Goal: Complete application form

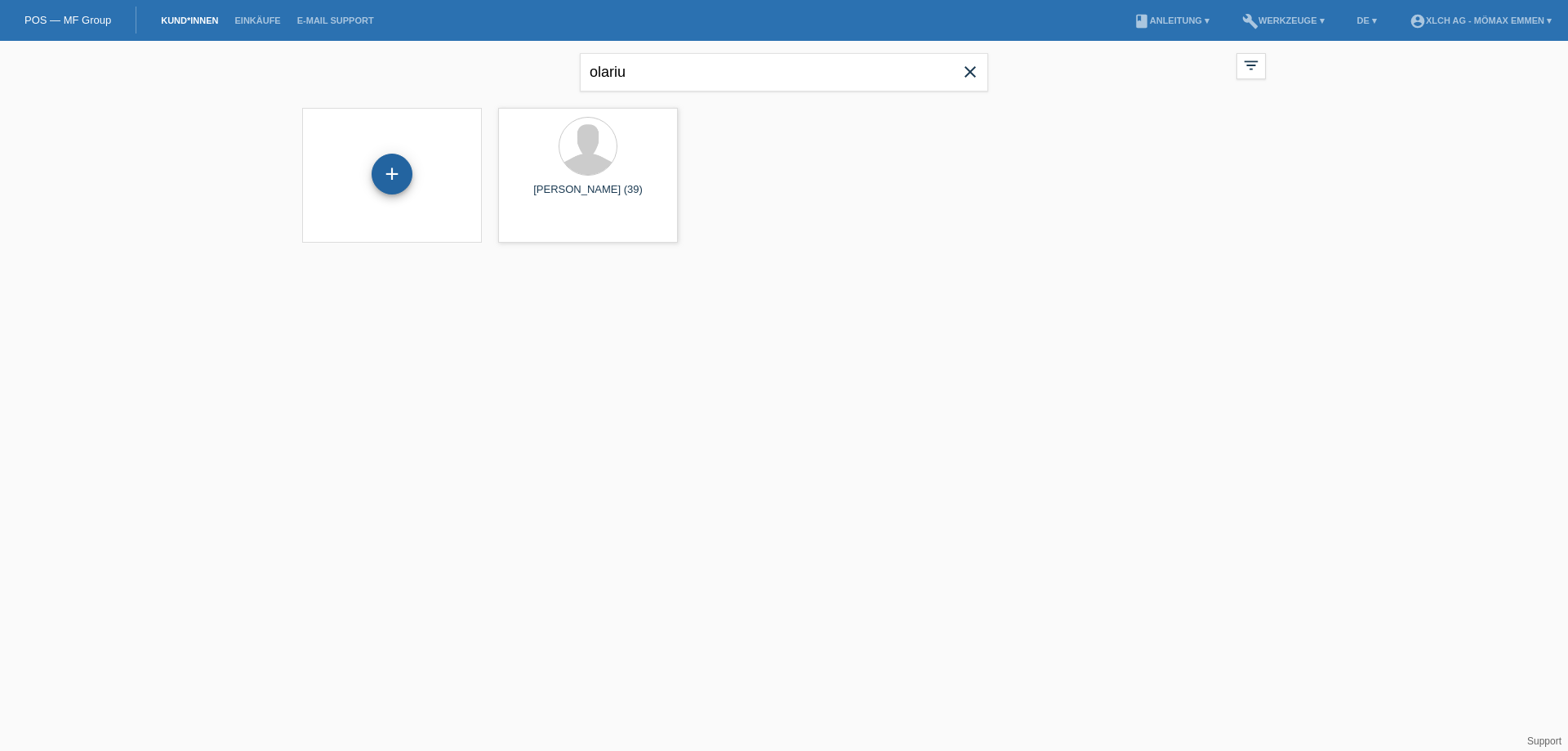
click at [391, 180] on div "+" at bounding box center [392, 174] width 41 height 41
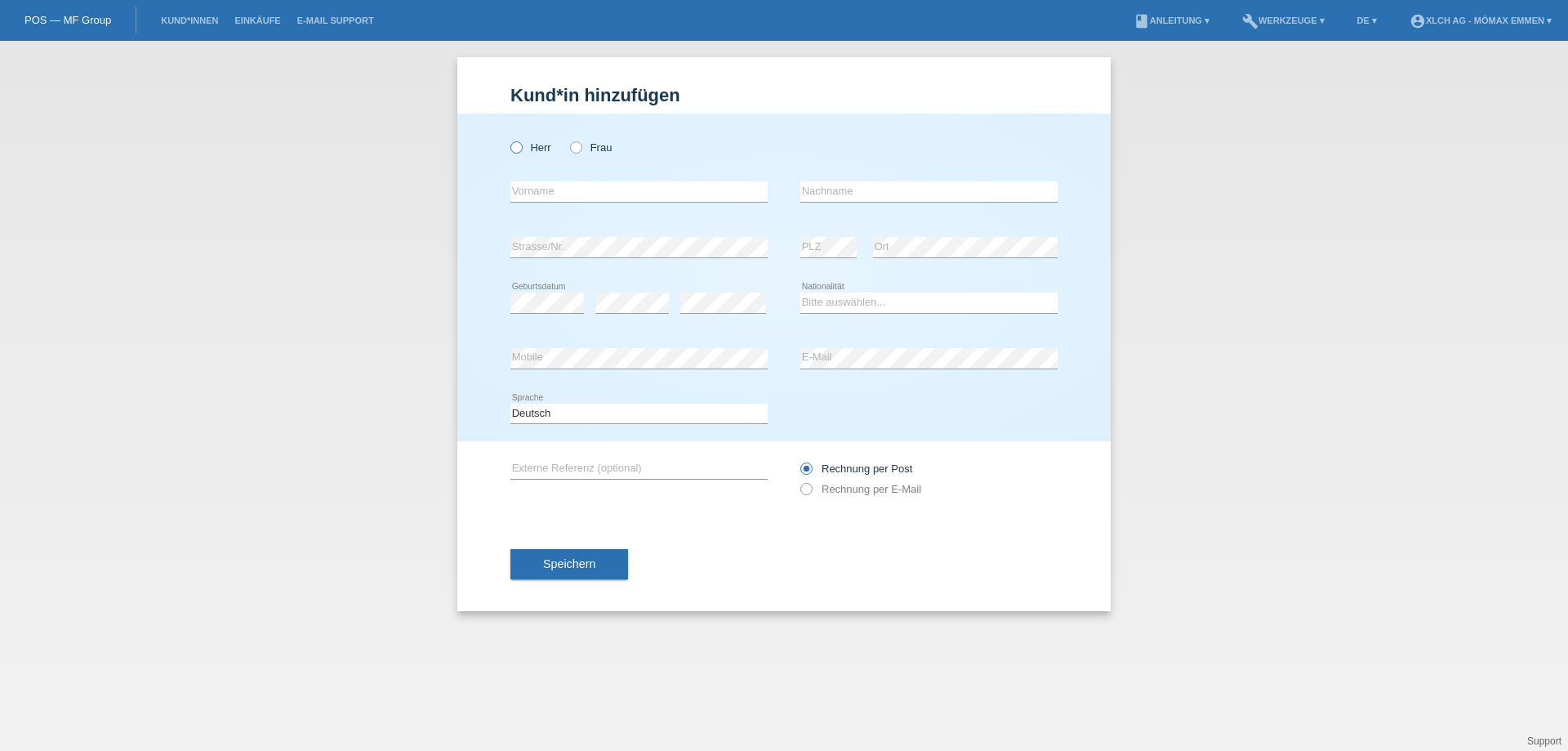
click at [508, 139] on icon at bounding box center [508, 139] width 0 height 0
click at [515, 150] on input "Herr" at bounding box center [516, 147] width 10 height 10
radio input "true"
click at [555, 195] on input "text" at bounding box center [639, 191] width 257 height 21
type input "[PERSON_NAME]"
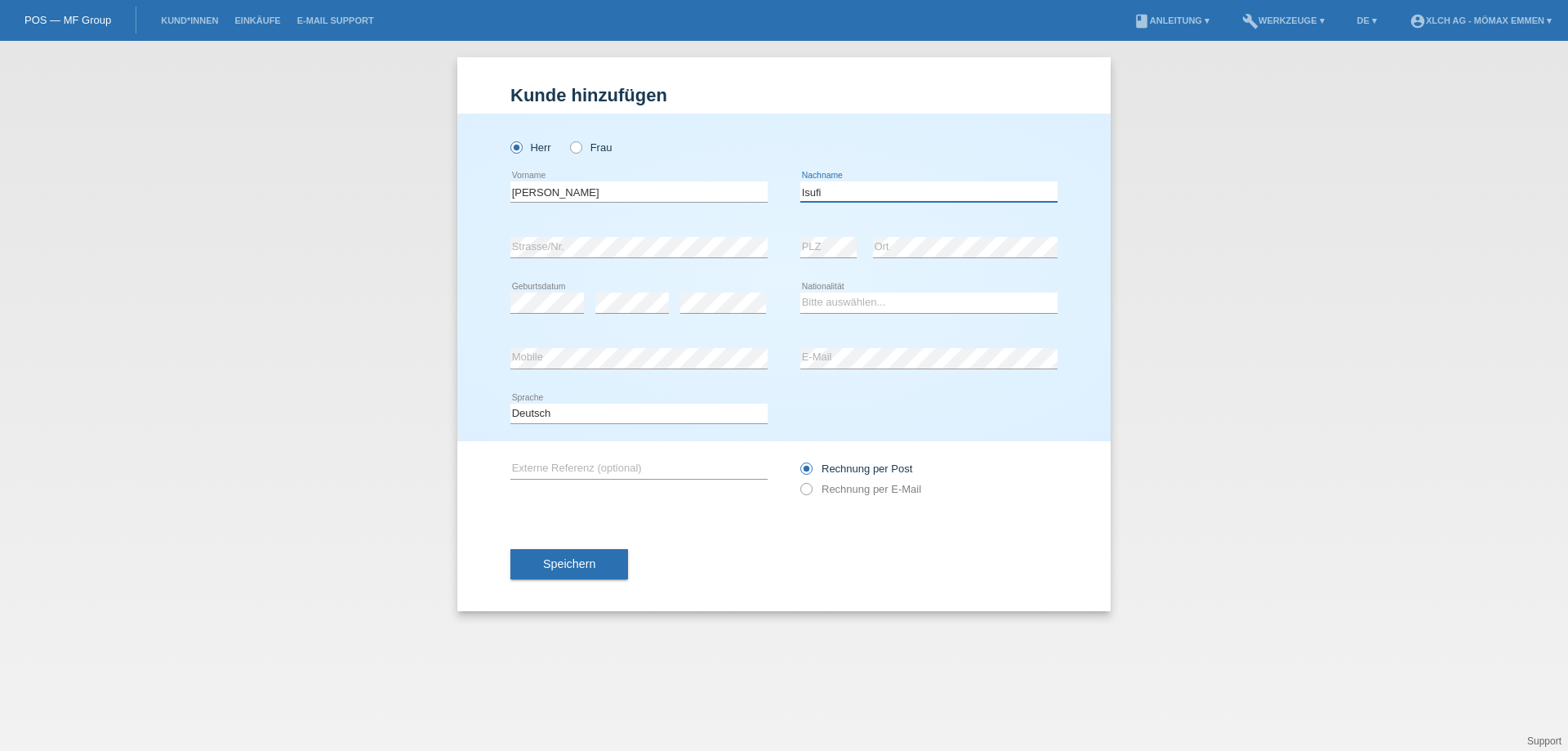
type input "Isufi"
click at [904, 304] on select "Bitte auswählen... Schweiz Deutschland Liechtenstein Österreich ------------ Af…" at bounding box center [929, 302] width 257 height 20
select select "CH"
click at [800, 293] on select "Bitte auswählen... Schweiz Deutschland Liechtenstein Österreich ------------ Af…" at bounding box center [929, 302] width 257 height 20
click at [911, 487] on label "Rechnung per E-Mail" at bounding box center [860, 489] width 121 height 12
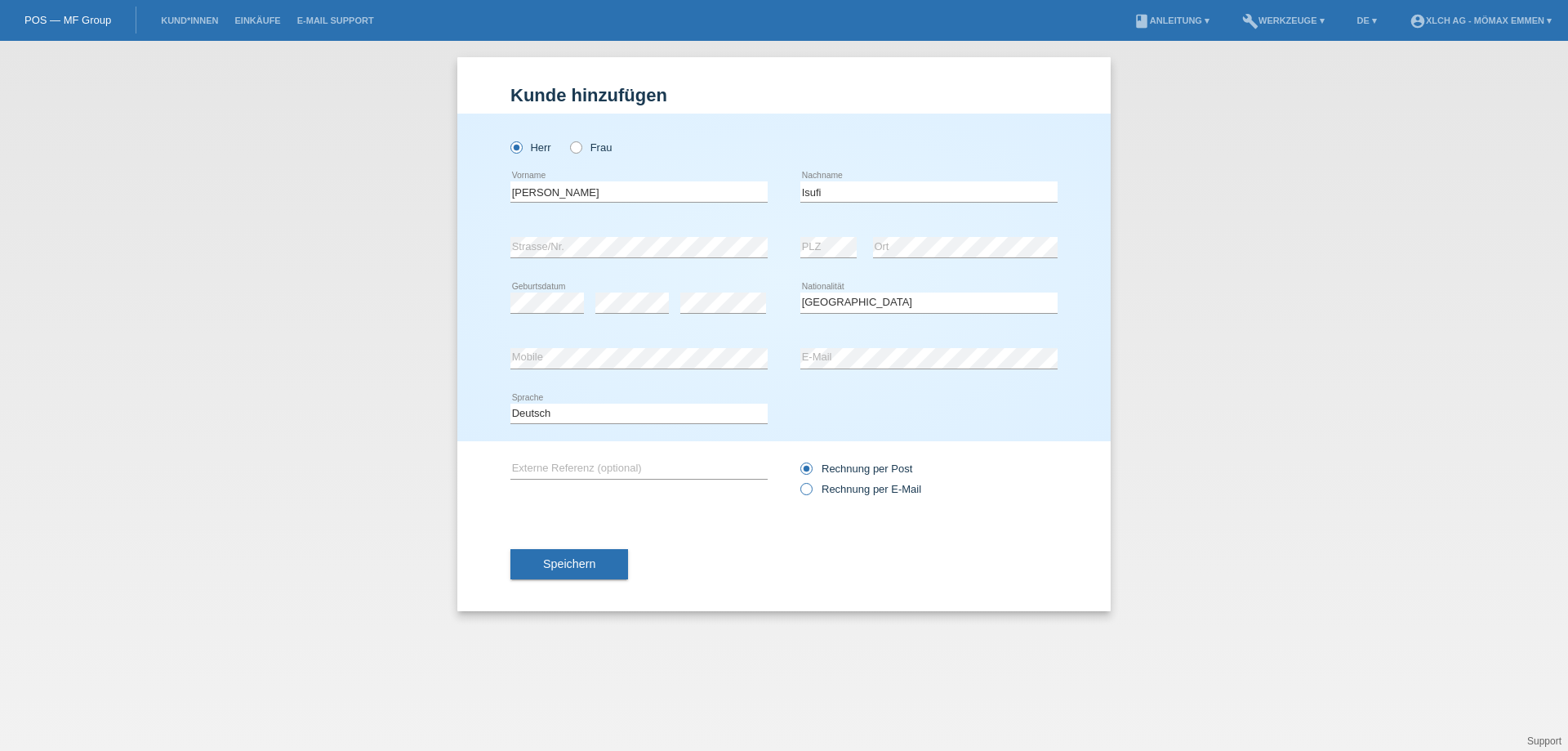
click at [811, 487] on input "Rechnung per E-Mail" at bounding box center [805, 494] width 10 height 21
radio input "true"
click at [589, 565] on span "Speichern" at bounding box center [569, 563] width 52 height 13
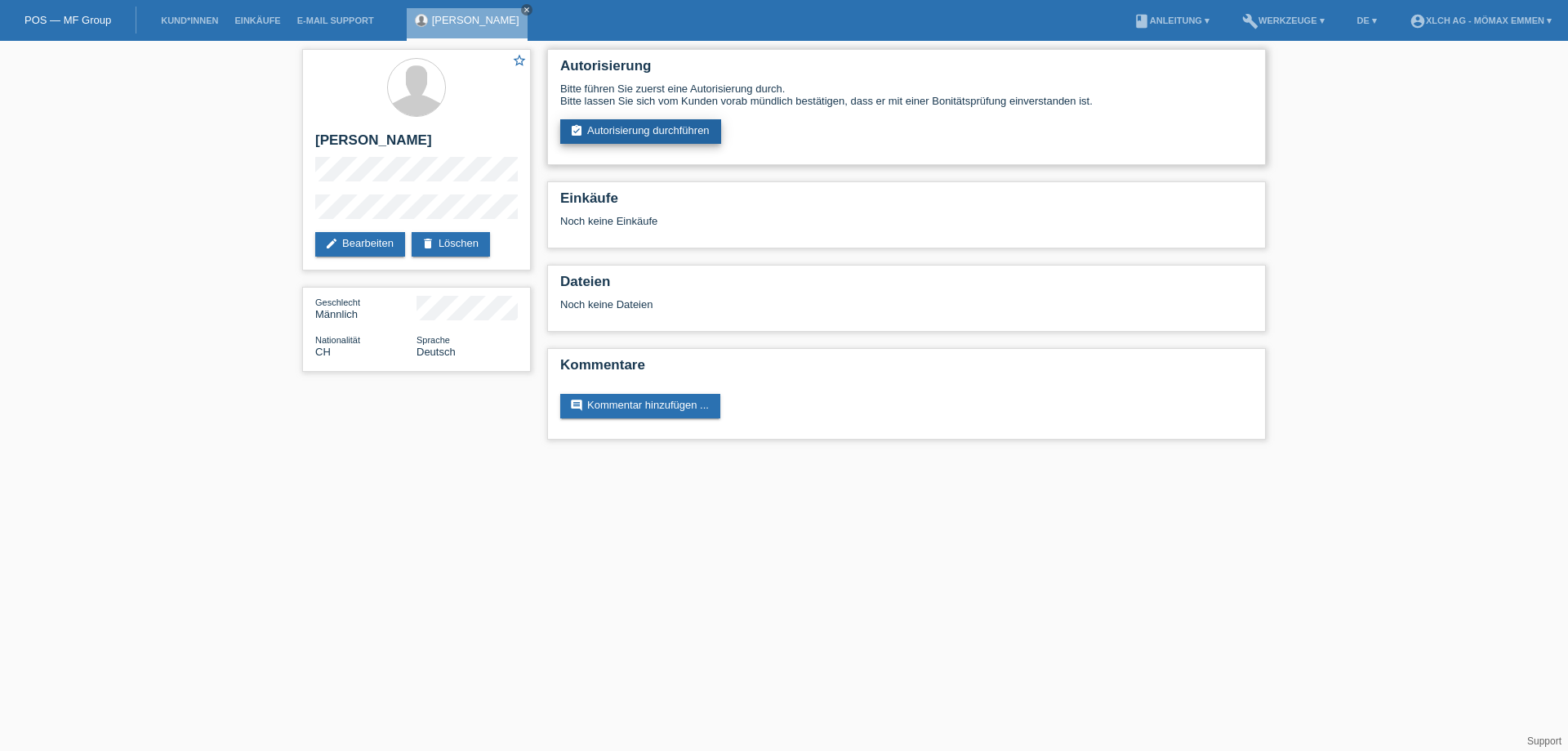
click at [642, 127] on link "assignment_turned_in Autorisierung durchführen" at bounding box center [641, 131] width 161 height 25
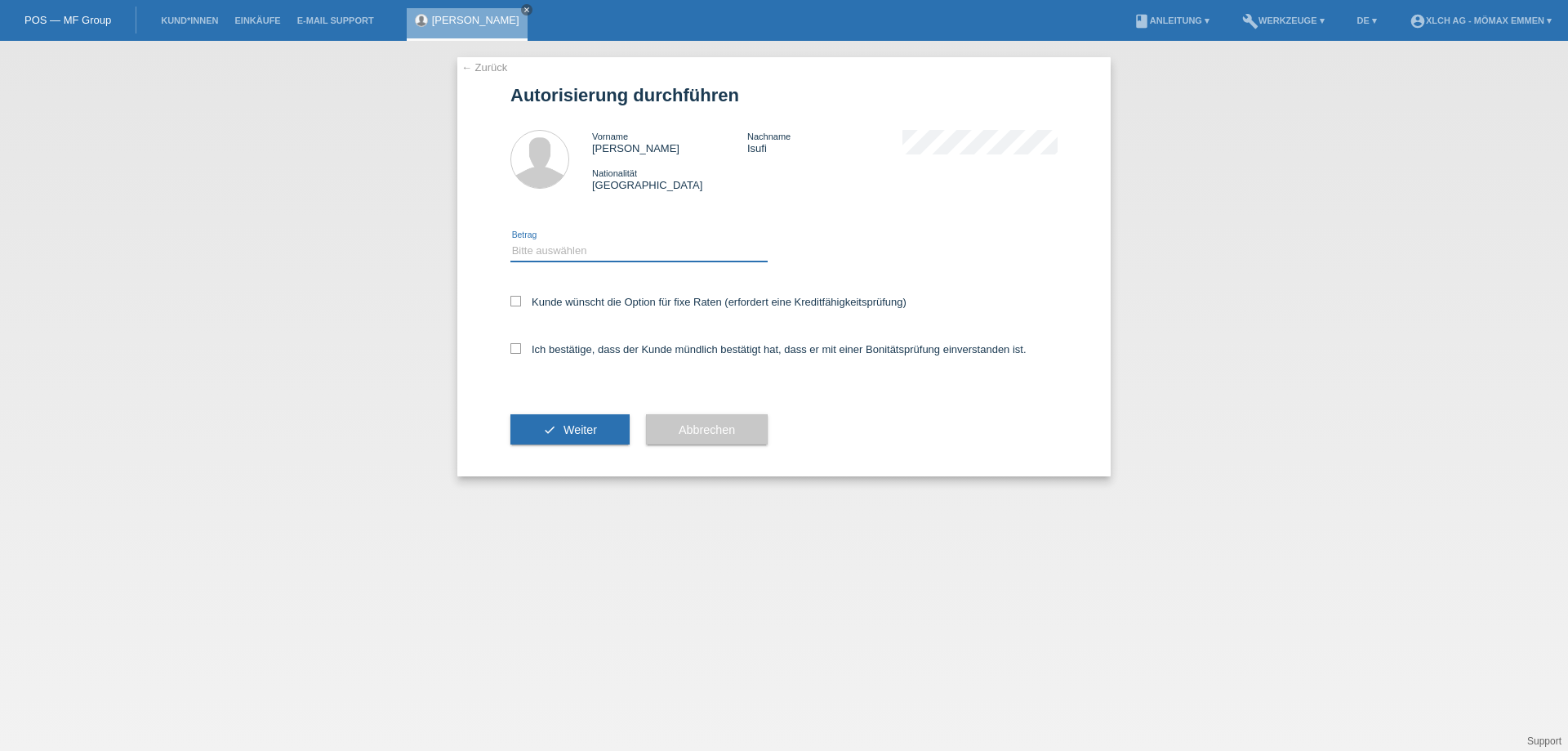
click at [606, 244] on select "Bitte auswählen CHF 1.00 - CHF 499.00 CHF 500.00 - CHF 1'999.00 CHF 2'000.00 - …" at bounding box center [639, 251] width 257 height 20
select select "2"
click at [510, 241] on select "Bitte auswählen CHF 1.00 - CHF 499.00 CHF 500.00 - CHF 1'999.00 CHF 2'000.00 - …" at bounding box center [639, 251] width 257 height 20
click at [559, 304] on label "Kunde wünscht die Option für fixe Raten (erfordert eine Kreditfähigkeitsprüfung)" at bounding box center [709, 302] width 396 height 12
click at [521, 304] on input "Kunde wünscht die Option für fixe Raten (erfordert eine Kreditfähigkeitsprüfung)" at bounding box center [516, 301] width 10 height 10
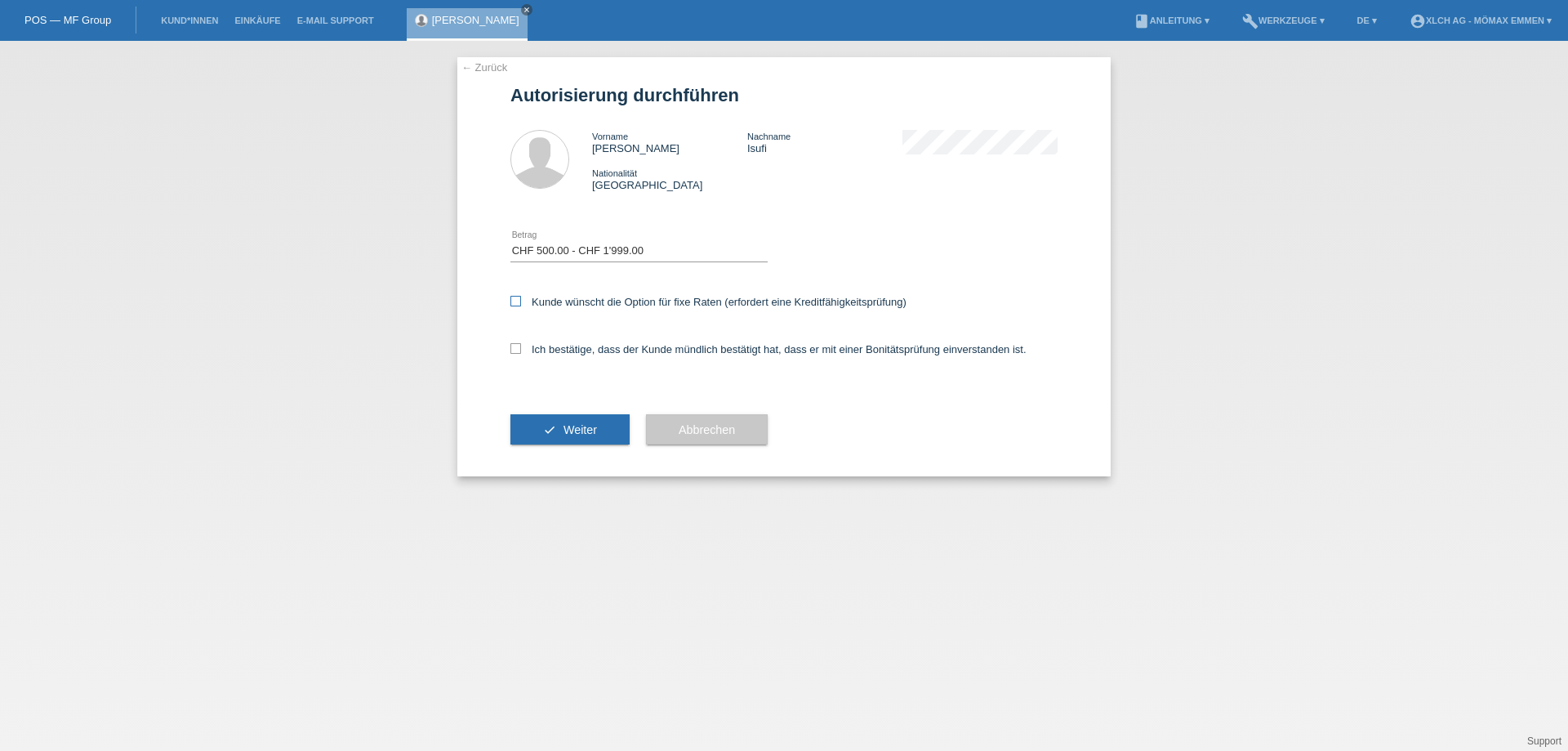
checkbox input "true"
click at [560, 346] on label "Ich bestätige, dass der Kunde mündlich bestätigt hat, dass er mit einer Bonität…" at bounding box center [769, 349] width 516 height 12
click at [521, 346] on input "Ich bestätige, dass der Kunde mündlich bestätigt hat, dass er mit einer Bonität…" at bounding box center [516, 348] width 10 height 10
checkbox input "true"
click at [576, 421] on button "check Weiter" at bounding box center [570, 430] width 119 height 31
